Goal: Find specific page/section: Find specific page/section

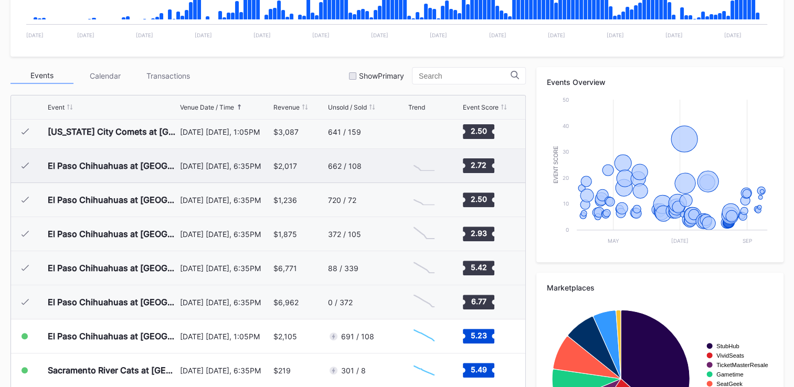
scroll to position [1933, 0]
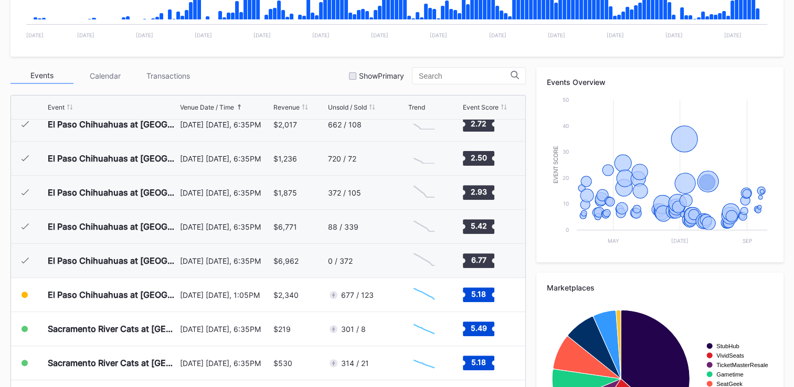
scroll to position [1991, 0]
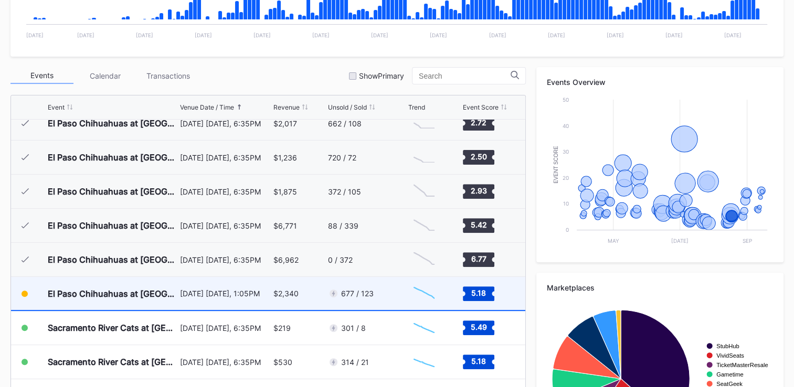
click at [348, 295] on div "677 / 123" at bounding box center [357, 293] width 33 height 9
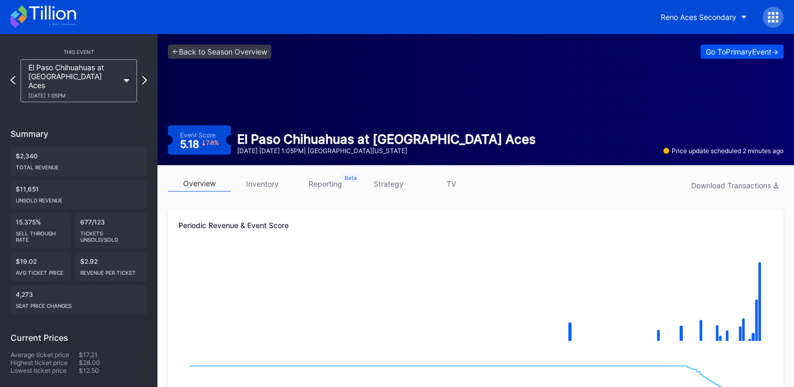
click at [719, 54] on div "Go To Primary Event ->" at bounding box center [742, 51] width 72 height 9
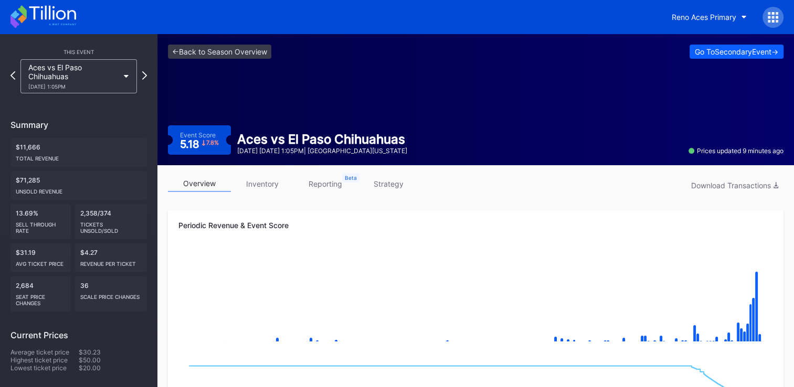
click at [274, 185] on link "inventory" at bounding box center [262, 184] width 63 height 16
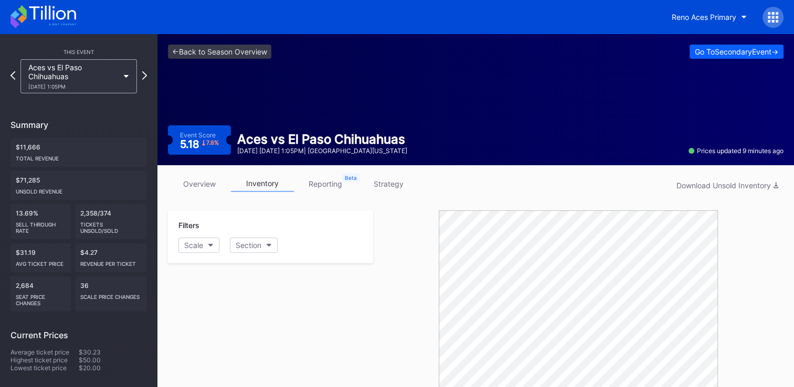
click at [191, 184] on link "overview" at bounding box center [199, 184] width 63 height 16
